Goal: Check status: Check status

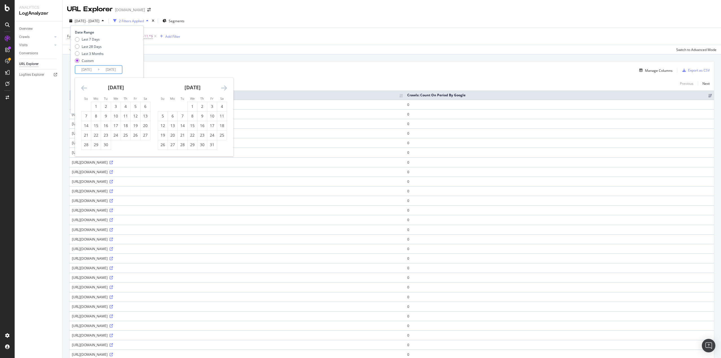
click at [186, 65] on div "1,147 URLs found Manage Columns Export as CSV" at bounding box center [392, 68] width 645 height 14
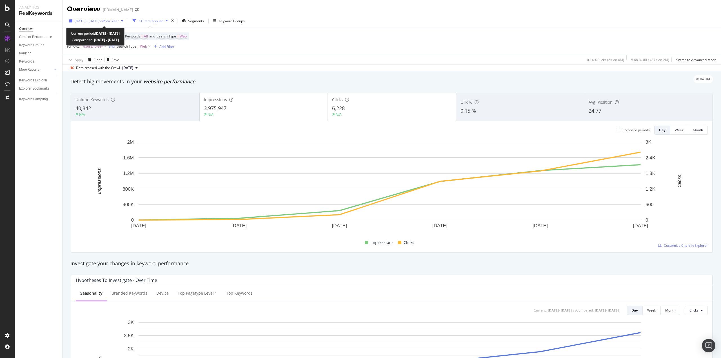
click at [119, 22] on span "vs Prev. Year" at bounding box center [108, 21] width 19 height 5
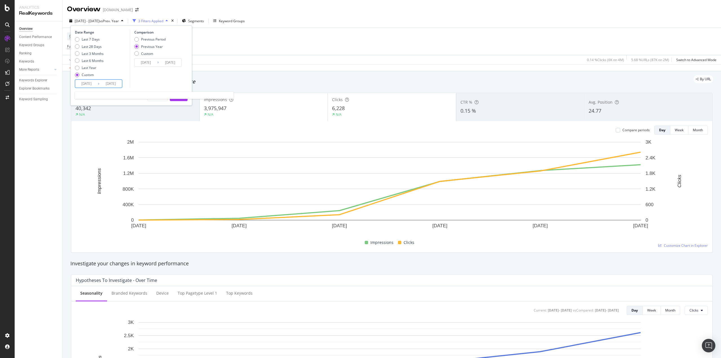
click at [91, 83] on input "[DATE]" at bounding box center [86, 84] width 23 height 8
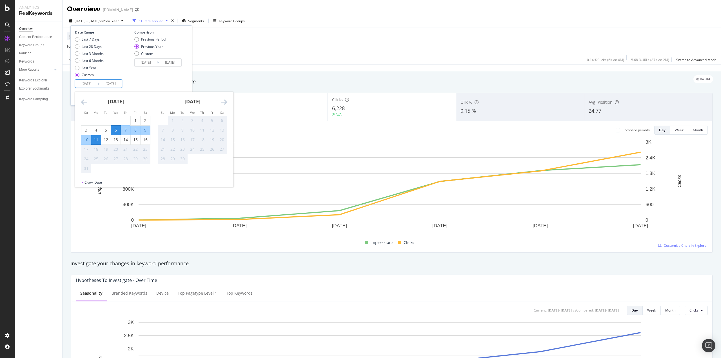
click at [116, 129] on div "6" at bounding box center [116, 130] width 10 height 6
click at [138, 141] on div "15" at bounding box center [136, 140] width 10 height 6
type input "[DATE]"
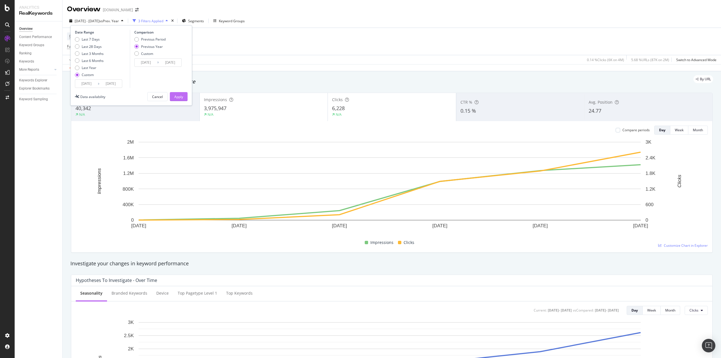
click at [175, 94] on div "Apply" at bounding box center [178, 96] width 9 height 5
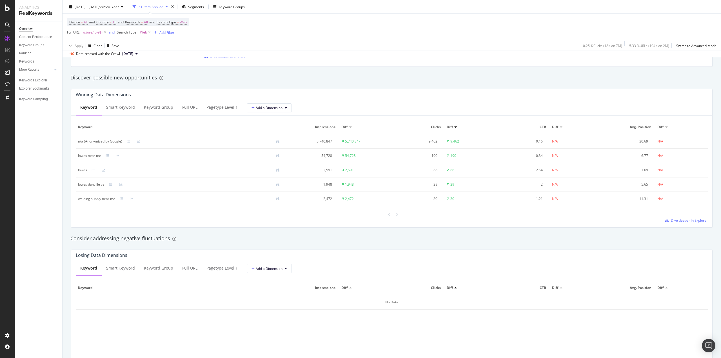
scroll to position [479, 0]
